Goal: Transaction & Acquisition: Obtain resource

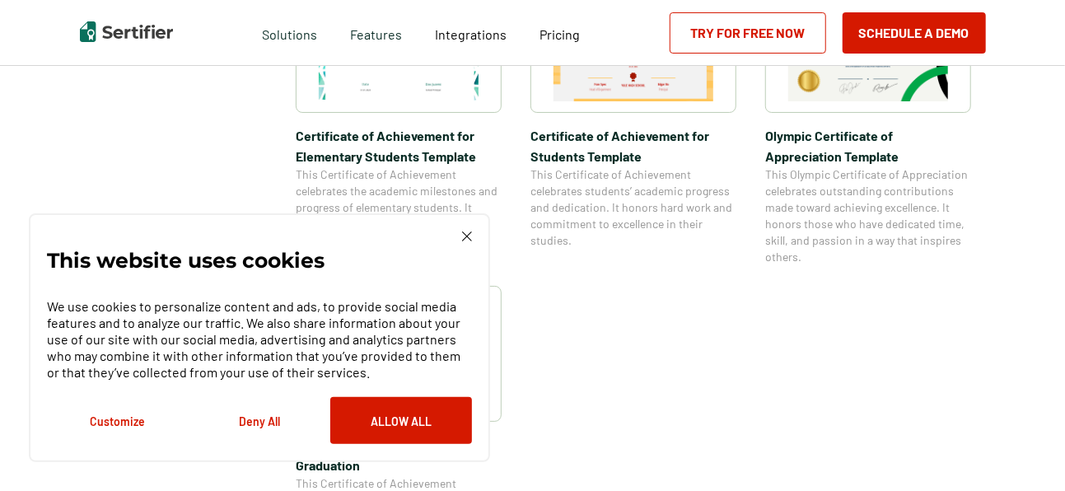
scroll to position [1283, 0]
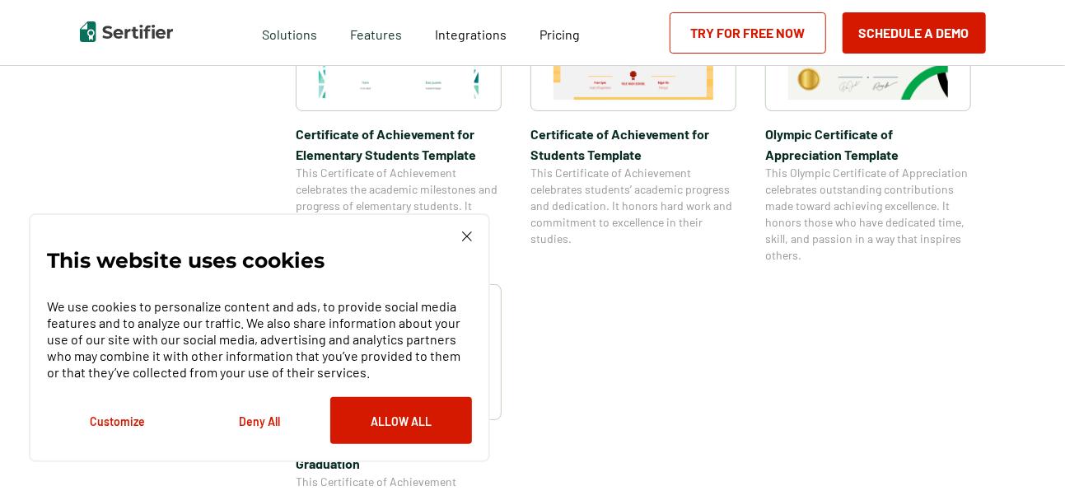
click at [463, 232] on img at bounding box center [467, 236] width 10 height 10
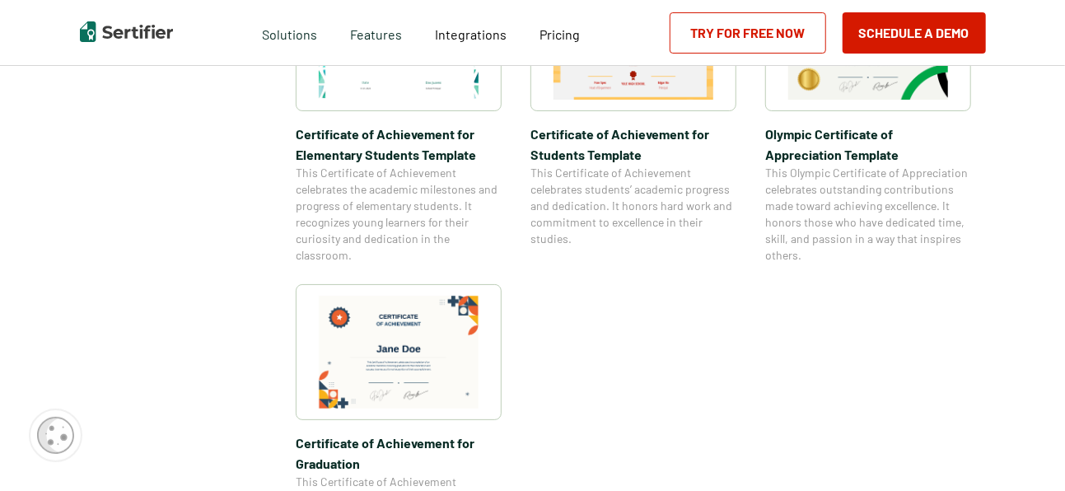
click at [399, 352] on img at bounding box center [399, 352] width 160 height 113
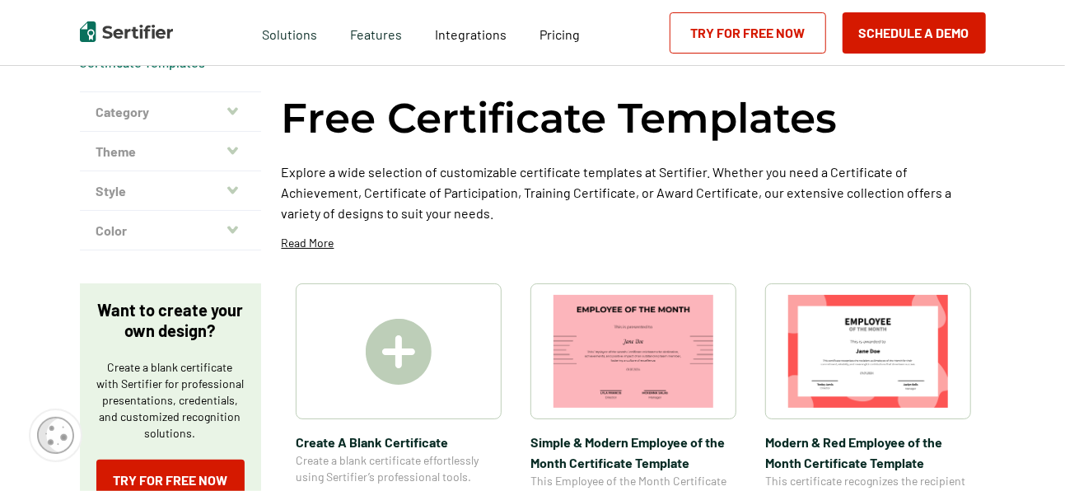
scroll to position [68, 0]
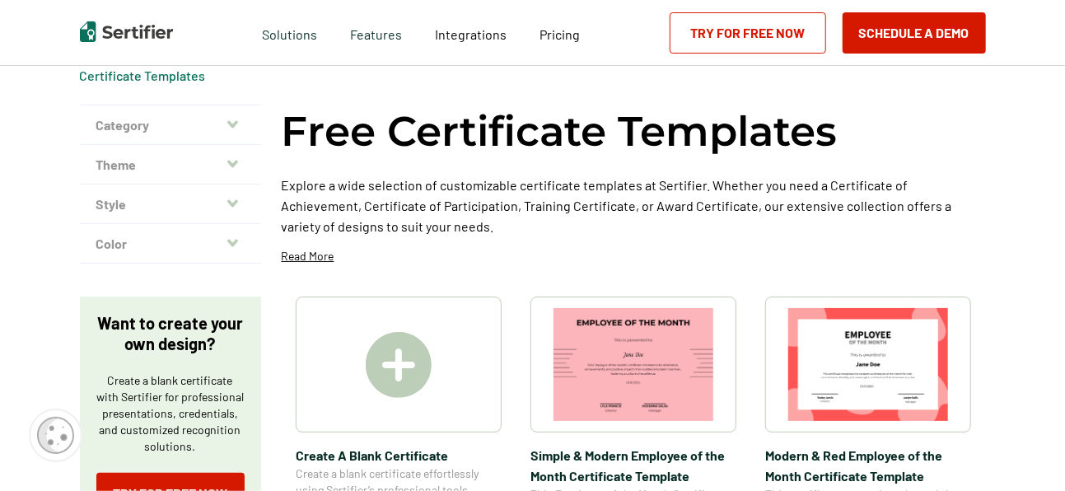
click at [406, 380] on img at bounding box center [399, 365] width 66 height 66
